Goal: Check status

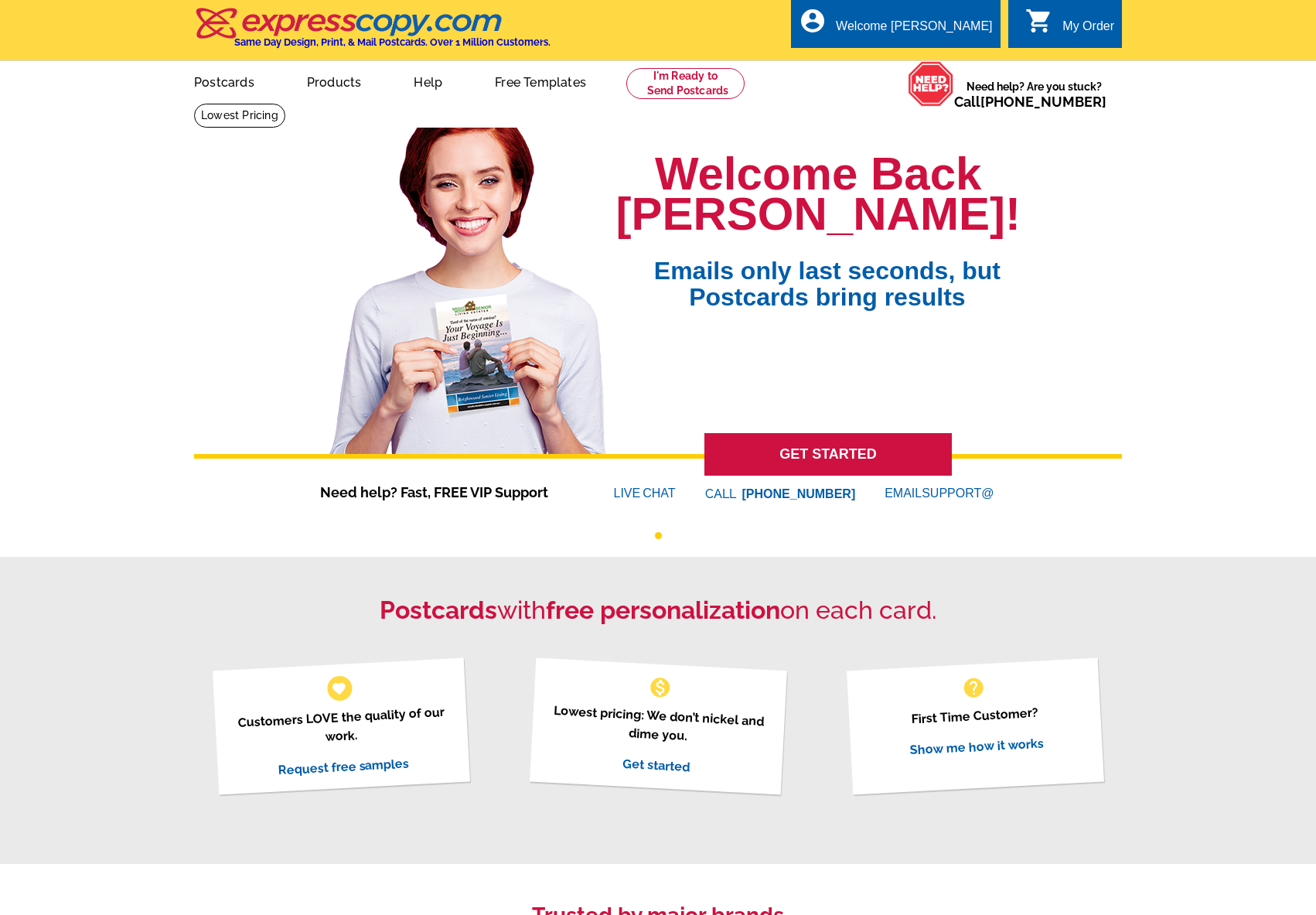
drag, startPoint x: 947, startPoint y: 55, endPoint x: 679, endPoint y: 248, distance: 330.3
click at [947, 69] on link "My Account" at bounding box center [957, 75] width 60 height 13
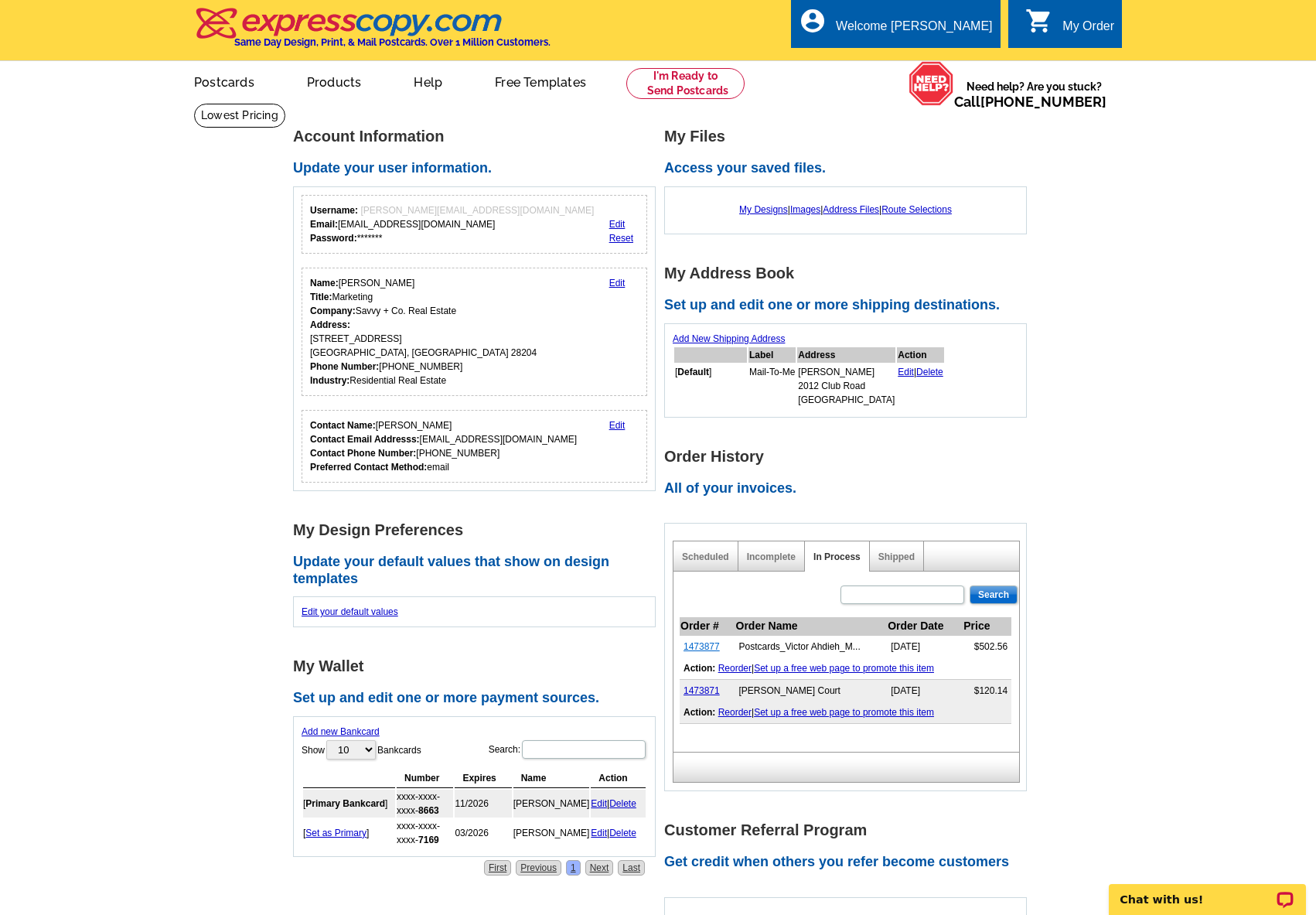
click at [698, 649] on link "1473877" at bounding box center [701, 646] width 36 height 11
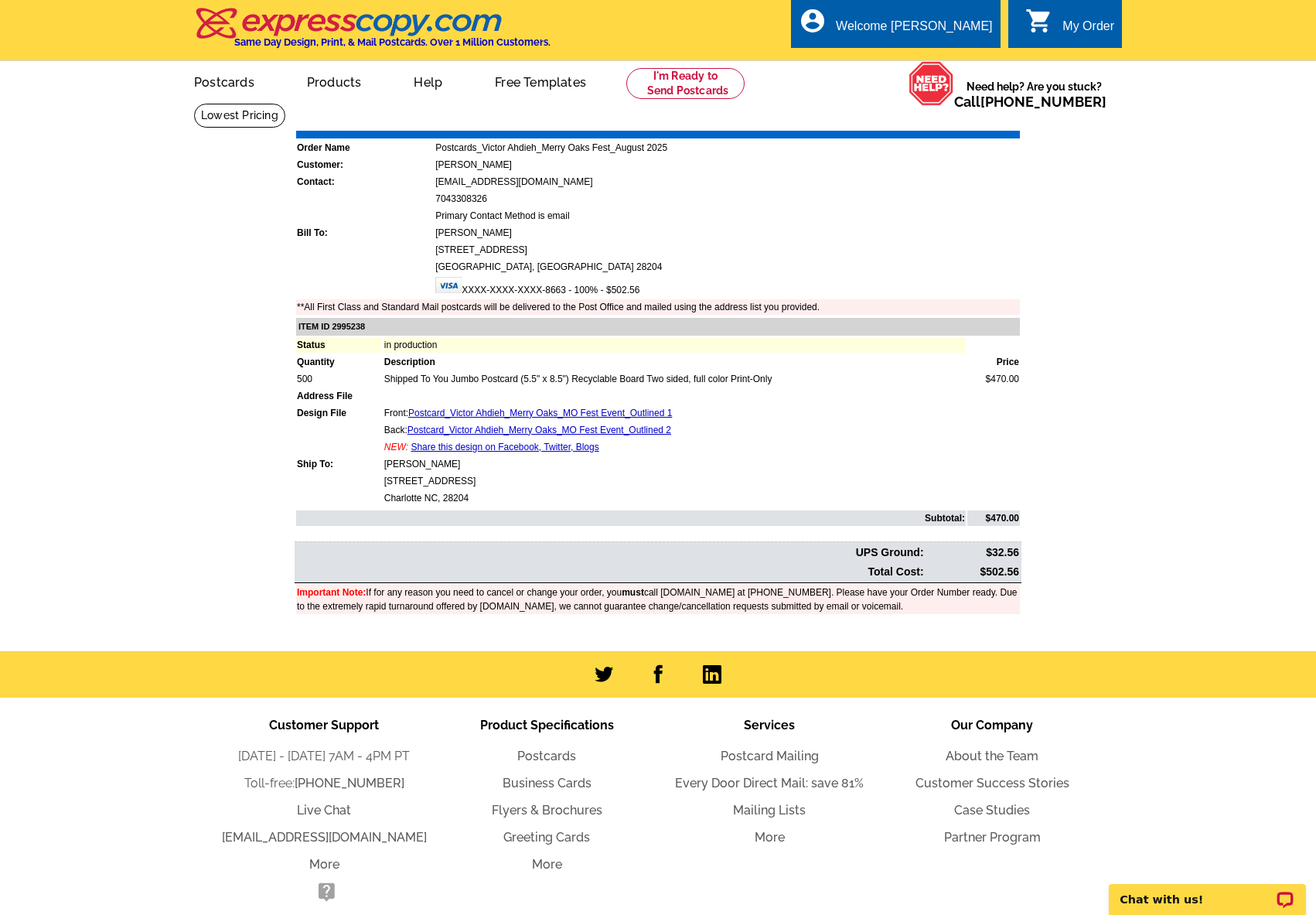
scroll to position [1, 0]
